Goal: Navigation & Orientation: Find specific page/section

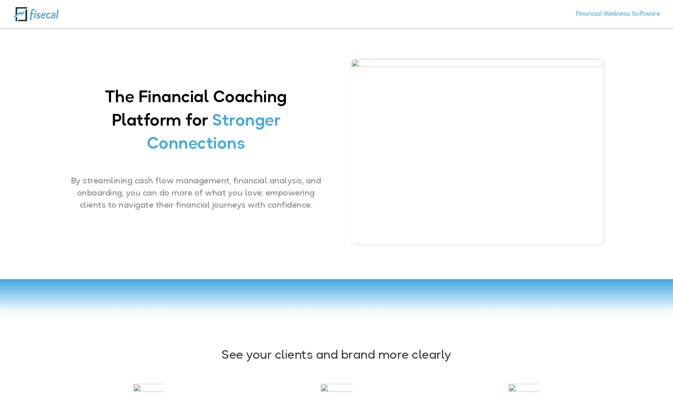
click at [628, 15] on link "Financial Wellness Software" at bounding box center [617, 19] width 84 height 17
click at [622, 17] on link "Financial Wellness Software" at bounding box center [617, 19] width 84 height 17
click at [615, 11] on link "Financial Wellness Software" at bounding box center [617, 19] width 84 height 17
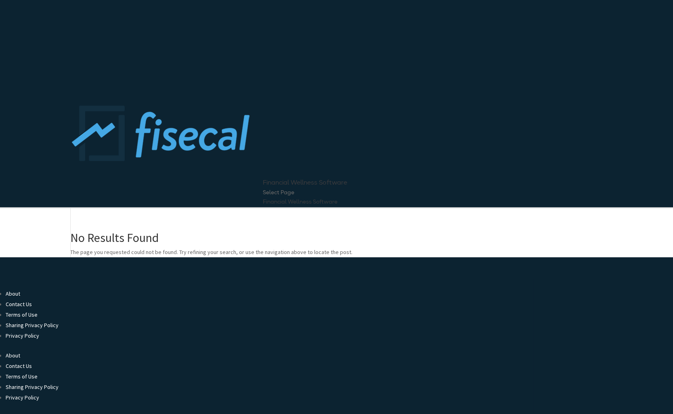
click at [11, 301] on link "Contact Us" at bounding box center [19, 303] width 26 height 7
click at [11, 351] on link "About" at bounding box center [13, 354] width 15 height 7
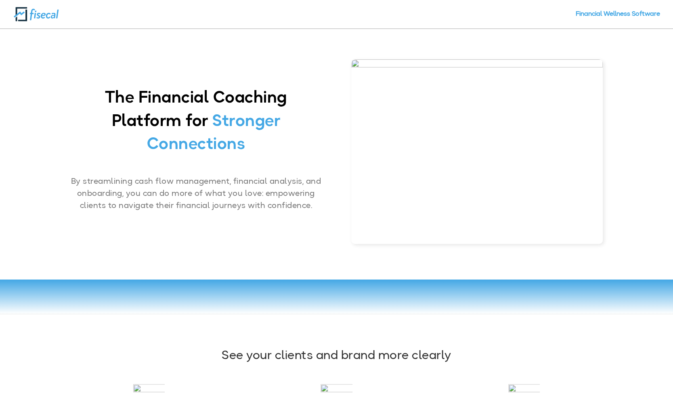
click at [37, 17] on img at bounding box center [36, 13] width 46 height 15
click at [355, 63] on img at bounding box center [477, 151] width 252 height 184
